Goal: Go to known website: Access a specific website the user already knows

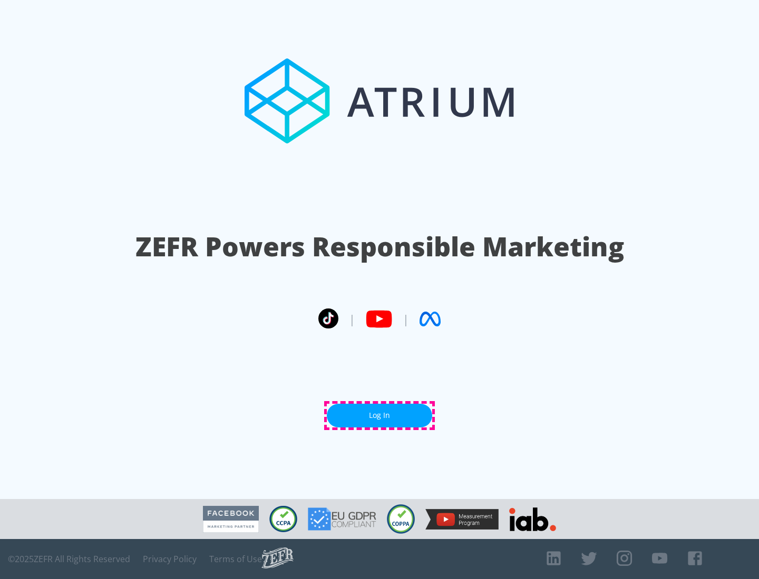
click at [379, 416] on link "Log In" at bounding box center [379, 416] width 105 height 24
